Goal: Task Accomplishment & Management: Complete application form

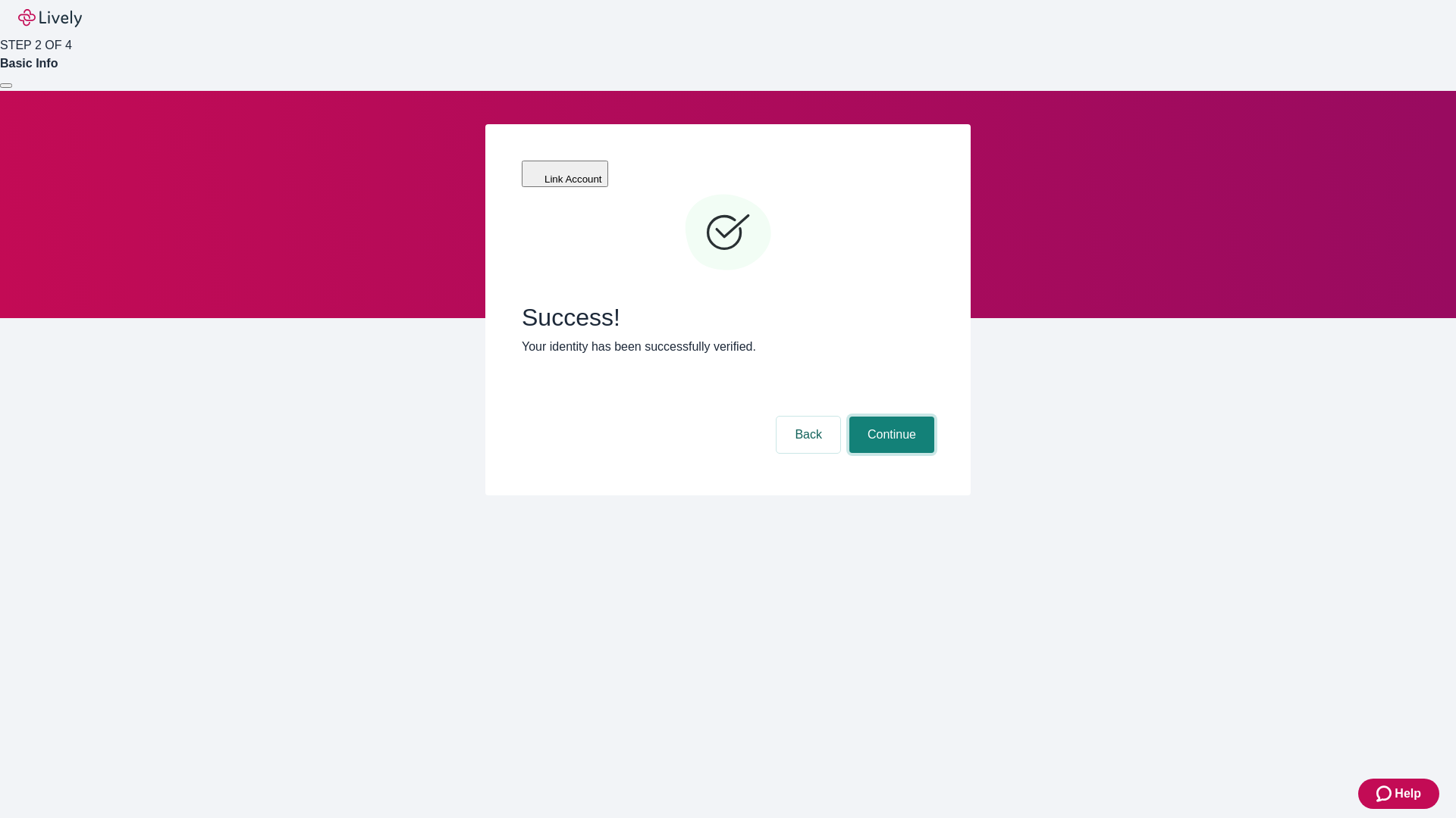
click at [889, 417] on button "Continue" at bounding box center [891, 435] width 85 height 36
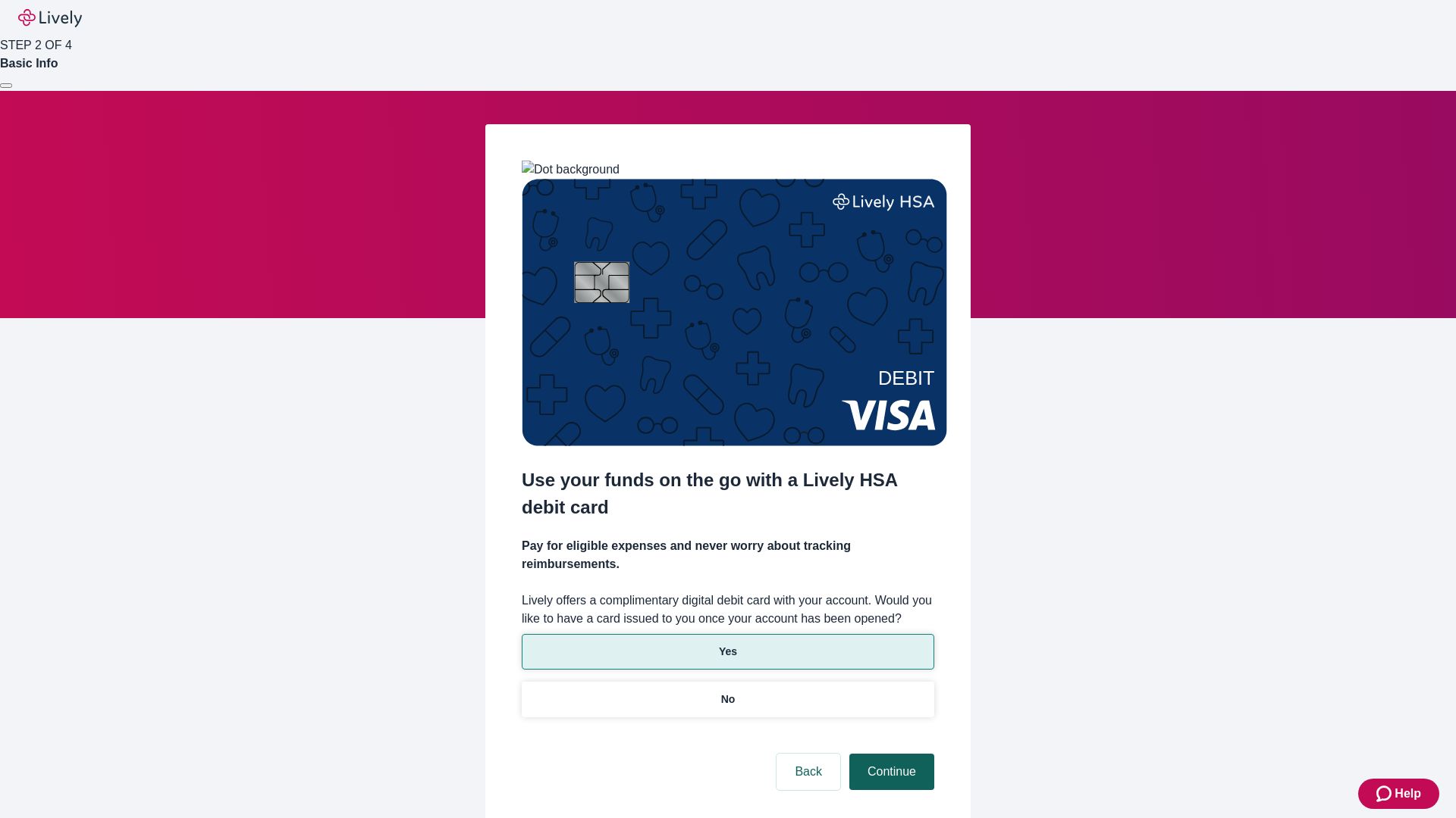
click at [727, 691] on p "No" at bounding box center [728, 699] width 15 height 16
click at [889, 754] on button "Continue" at bounding box center [891, 771] width 85 height 36
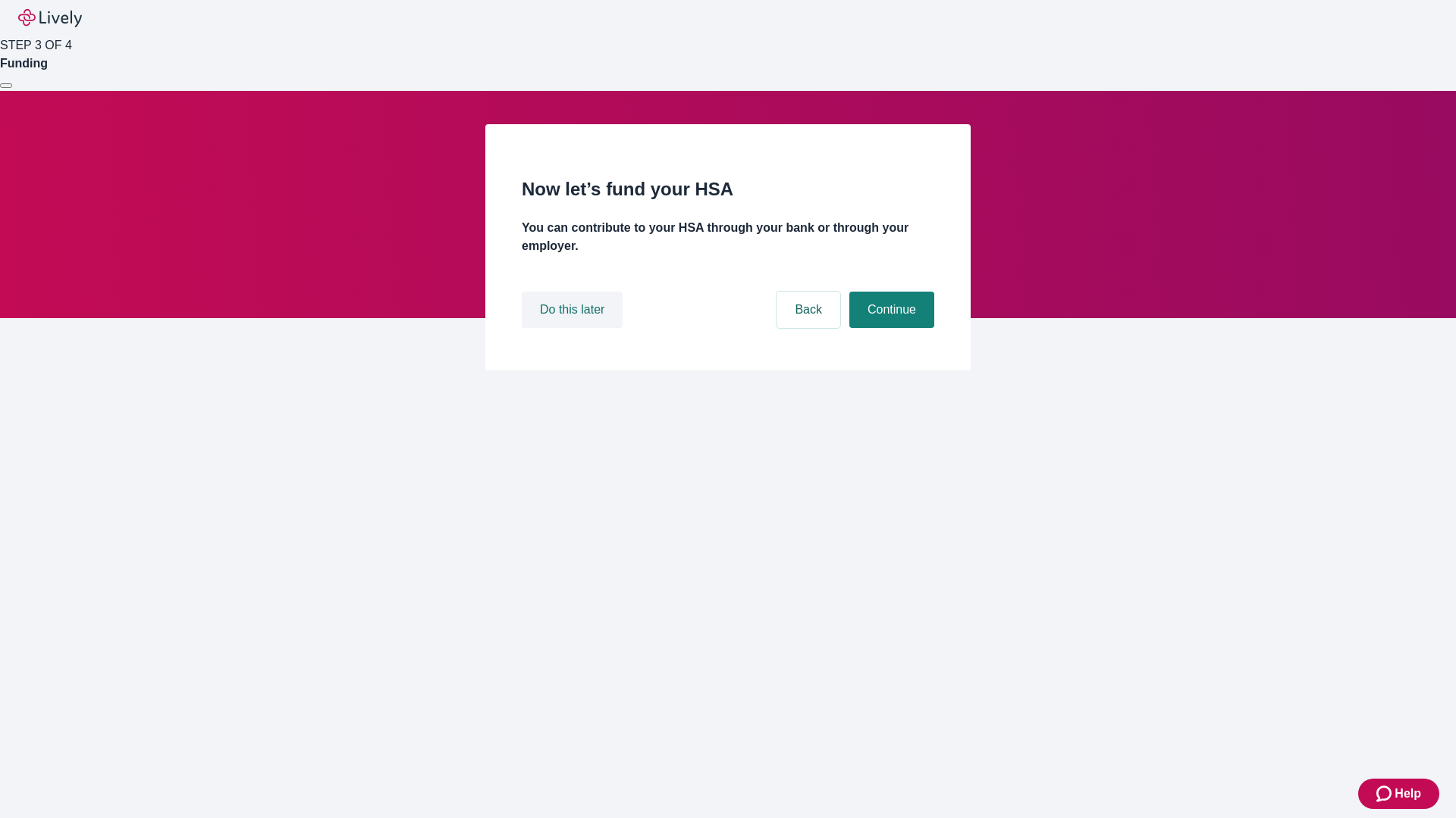
click at [574, 328] on button "Do this later" at bounding box center [572, 310] width 101 height 36
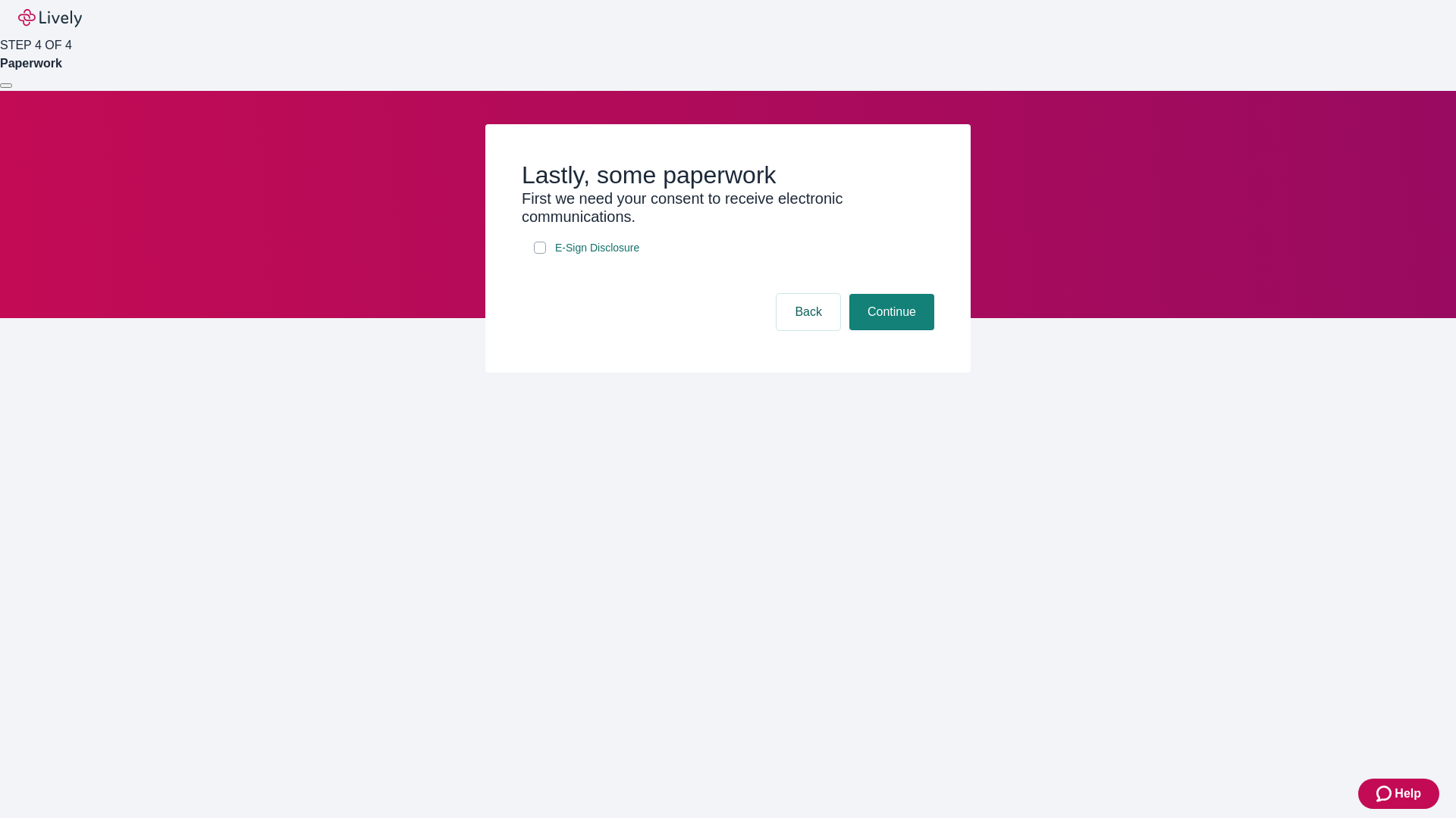
click at [540, 254] on input "E-Sign Disclosure" at bounding box center [540, 248] width 12 height 12
checkbox input "true"
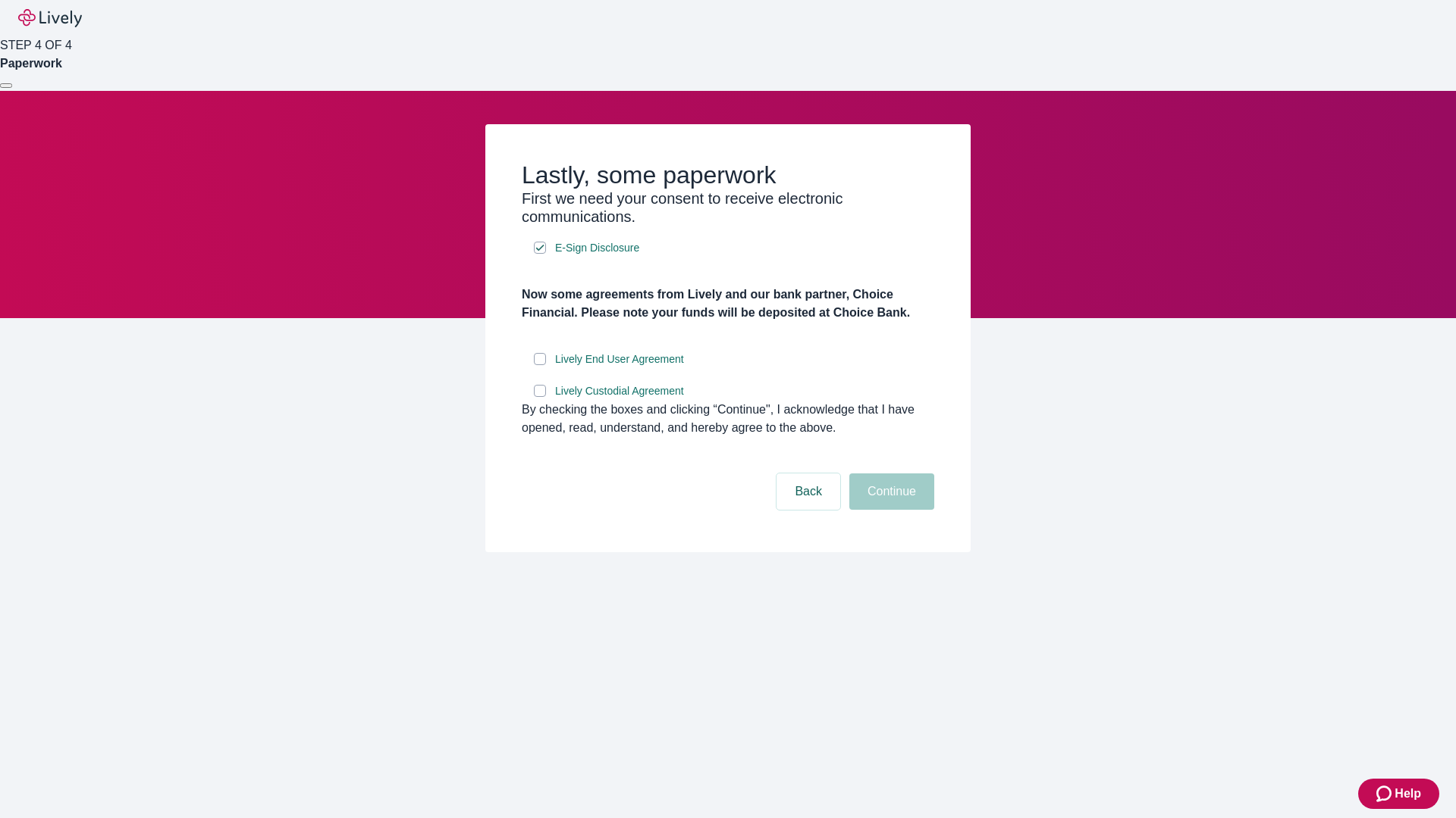
click at [540, 366] on input "Lively End User Agreement" at bounding box center [540, 359] width 12 height 12
checkbox input "true"
click at [540, 397] on input "Lively Custodial Agreement" at bounding box center [540, 391] width 12 height 12
checkbox input "true"
click at [889, 510] on button "Continue" at bounding box center [891, 491] width 85 height 36
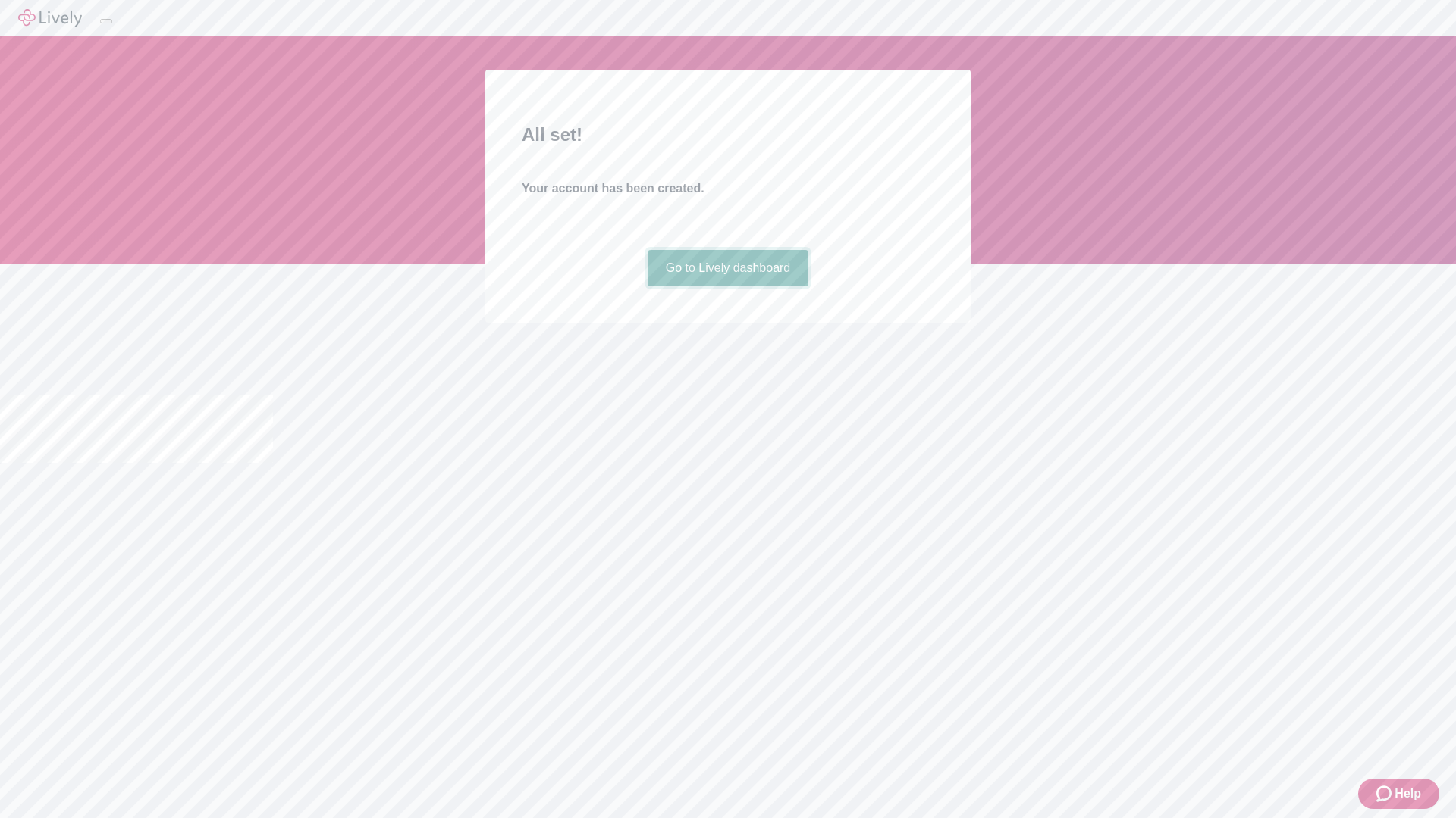
click at [727, 286] on link "Go to Lively dashboard" at bounding box center [728, 268] width 162 height 36
